Goal: Information Seeking & Learning: Learn about a topic

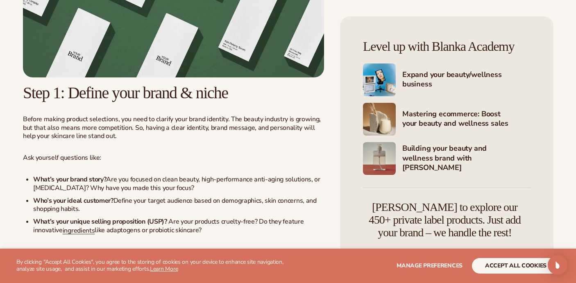
scroll to position [670, 0]
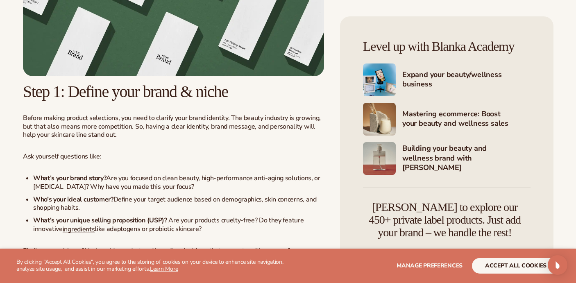
click at [421, 159] on h4 "Building your beauty and wellness brand with [PERSON_NAME]" at bounding box center [466, 158] width 128 height 29
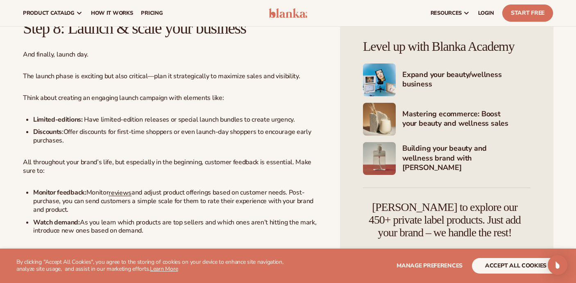
scroll to position [3134, 0]
